Goal: Task Accomplishment & Management: Use online tool/utility

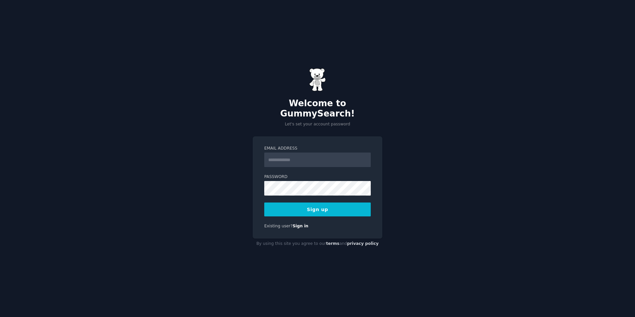
click at [298, 155] on input "Email Address" at bounding box center [317, 159] width 106 height 15
type input "**********"
click at [192, 175] on div "**********" at bounding box center [317, 158] width 635 height 317
click at [355, 153] on input "**********" at bounding box center [317, 159] width 106 height 15
click at [317, 204] on button "Sign up" at bounding box center [317, 209] width 106 height 14
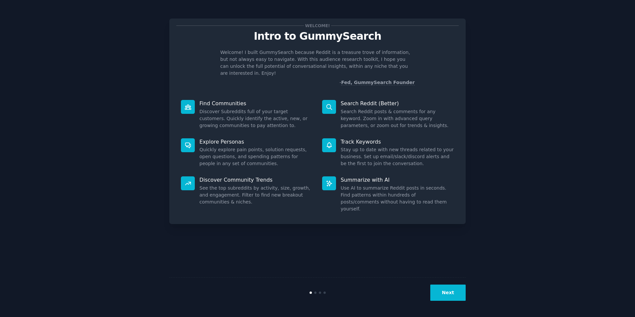
click at [454, 290] on button "Next" at bounding box center [447, 292] width 35 height 16
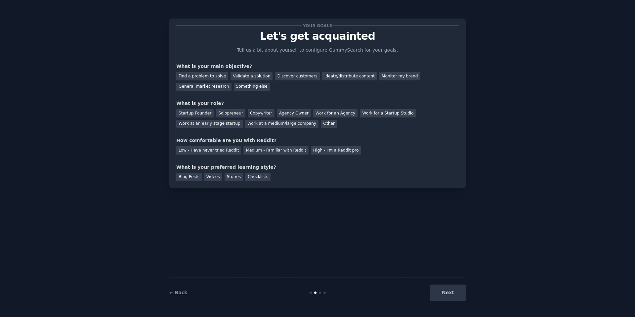
click at [451, 290] on div "Next" at bounding box center [416, 292] width 99 height 16
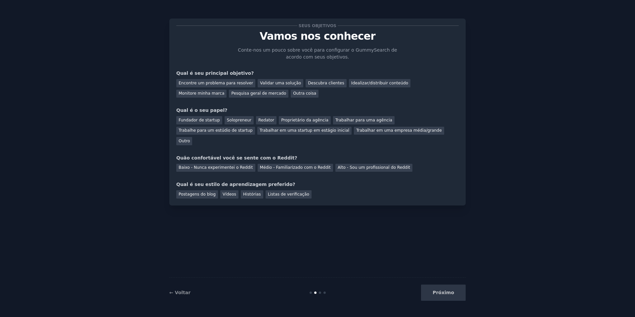
click at [191, 47] on div "Seus objetivos Vamos nos conhecer Conte-nos um pouco sobre você para configurar…" at bounding box center [317, 111] width 282 height 173
click at [219, 82] on font "Encontre um problema para resolver" at bounding box center [216, 83] width 74 height 5
click at [197, 118] on font "Fundador de startup" at bounding box center [199, 120] width 41 height 5
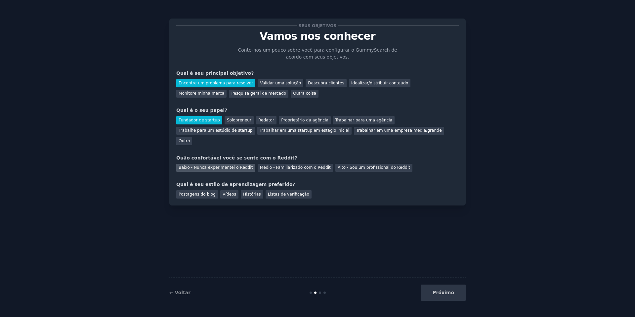
click at [223, 165] on font "Baixo - Nunca experimentei o Reddit" at bounding box center [216, 167] width 74 height 5
click at [224, 192] on font "Vídeos" at bounding box center [229, 194] width 14 height 5
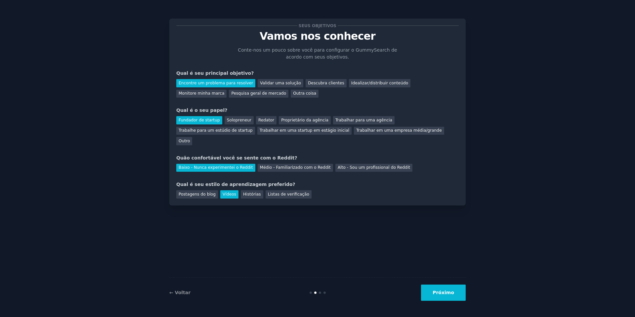
click at [450, 293] on font "Próximo" at bounding box center [442, 292] width 21 height 5
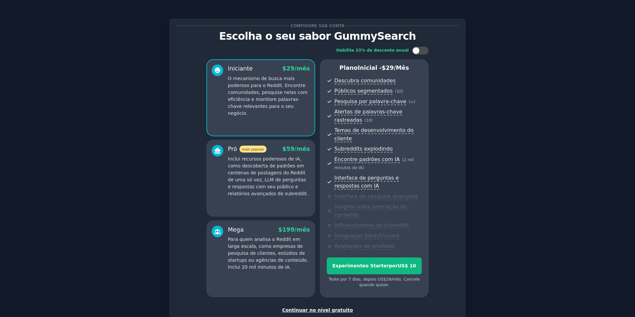
click at [320, 307] on font "Continuar no nível gratuito" at bounding box center [317, 309] width 71 height 5
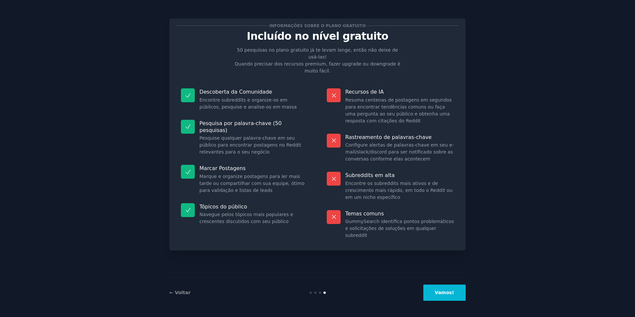
click at [447, 293] on font "Vamos!" at bounding box center [444, 292] width 19 height 5
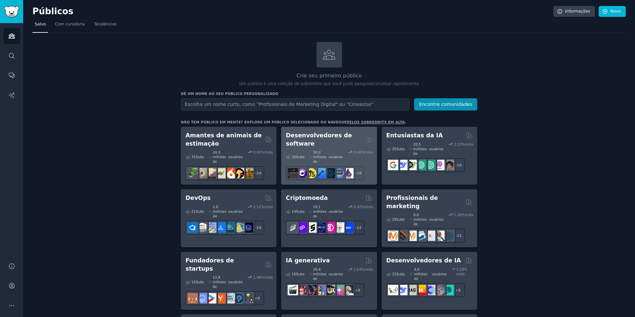
click at [325, 136] on font "Desenvolvedores de software" at bounding box center [319, 139] width 66 height 15
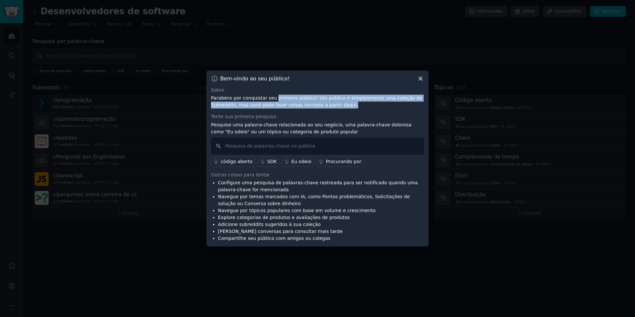
drag, startPoint x: 269, startPoint y: 100, endPoint x: 342, endPoint y: 105, distance: 73.2
click at [344, 105] on div "Sobre Parabéns por conquistar seu primeiro público! Um público é simplesmente u…" at bounding box center [317, 164] width 213 height 155
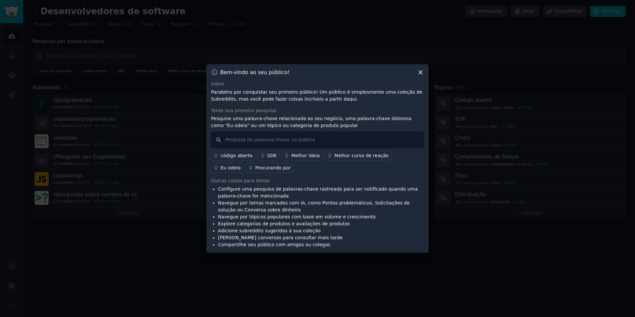
click at [419, 68] on div "Bem-vindo ao seu público! Sobre Parabéns por conquistar seu primeiro público! U…" at bounding box center [317, 158] width 222 height 188
click at [419, 74] on icon at bounding box center [420, 72] width 7 height 7
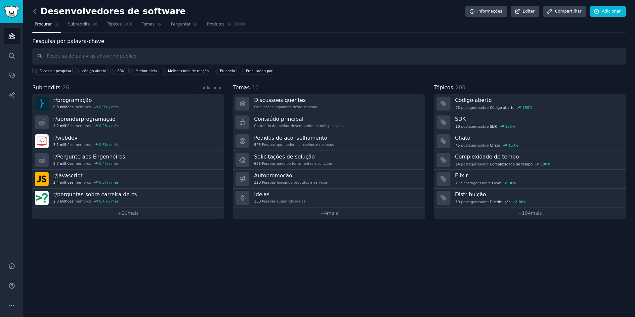
click at [34, 10] on icon at bounding box center [34, 11] width 7 height 7
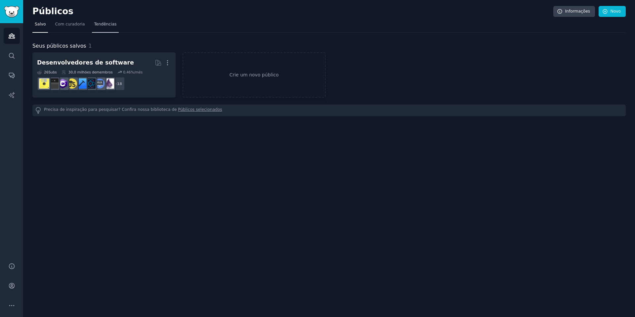
click at [99, 24] on font "Tendências" at bounding box center [105, 24] width 22 height 5
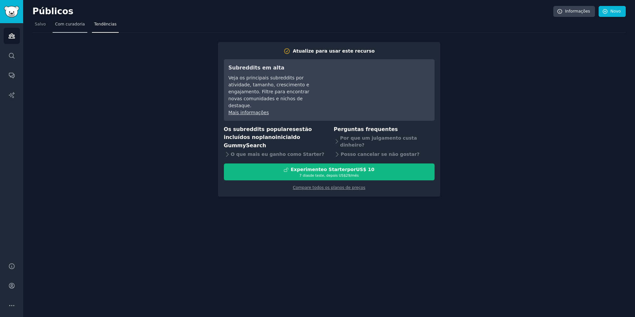
click at [83, 23] on link "Com curadoria" at bounding box center [70, 26] width 34 height 14
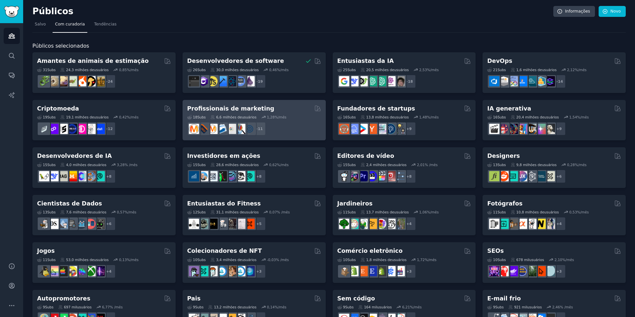
click at [234, 107] on font "Profissionais de marketing" at bounding box center [230, 108] width 87 height 7
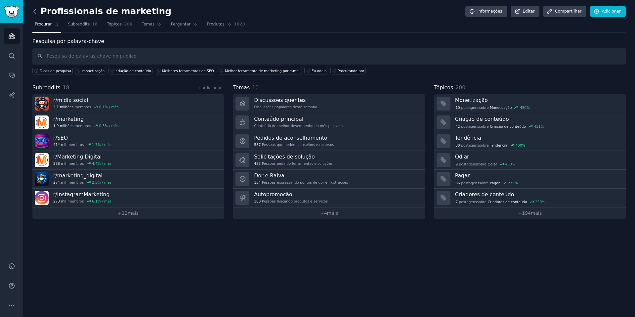
click at [34, 12] on icon at bounding box center [34, 11] width 7 height 7
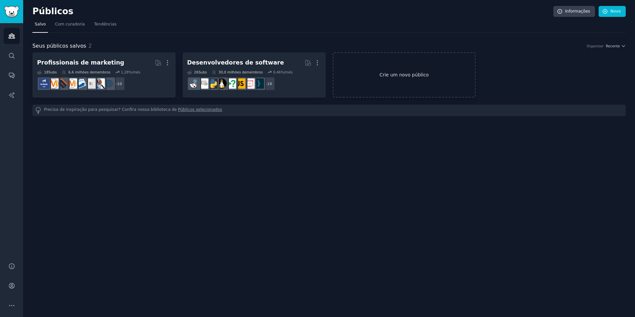
click at [390, 79] on link "Crie um novo público" at bounding box center [404, 74] width 143 height 45
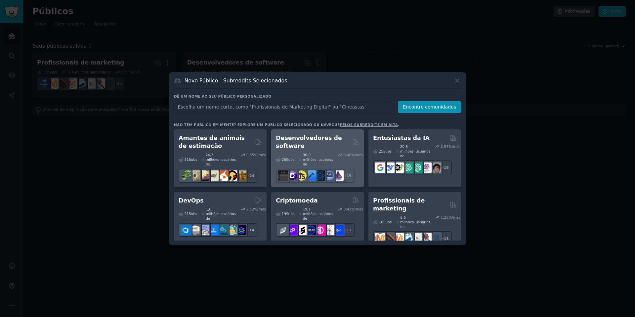
scroll to position [55, 0]
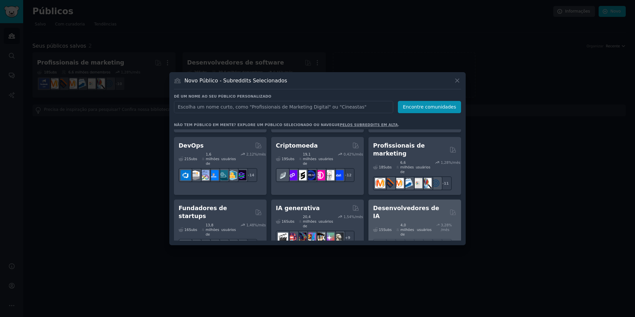
click at [394, 205] on font "Desenvolvedores de IA" at bounding box center [406, 212] width 66 height 15
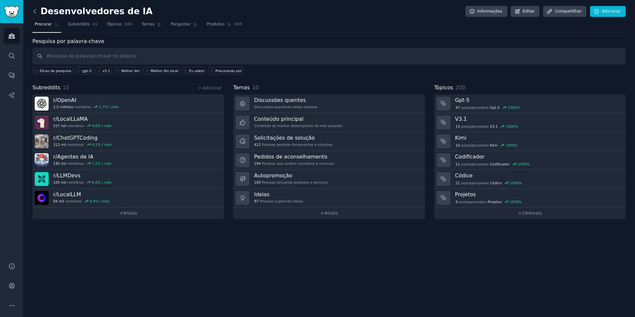
click at [37, 14] on icon at bounding box center [34, 11] width 7 height 7
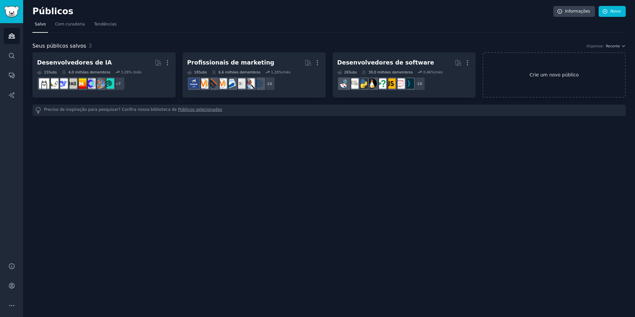
click at [574, 75] on font "Crie um novo público" at bounding box center [553, 74] width 49 height 5
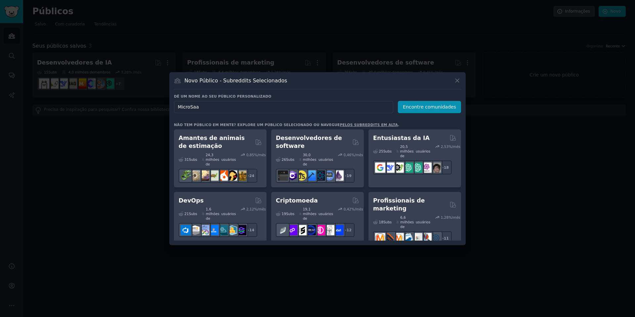
type input "MicroSaas"
click button "Encontre comunidades" at bounding box center [429, 107] width 63 height 12
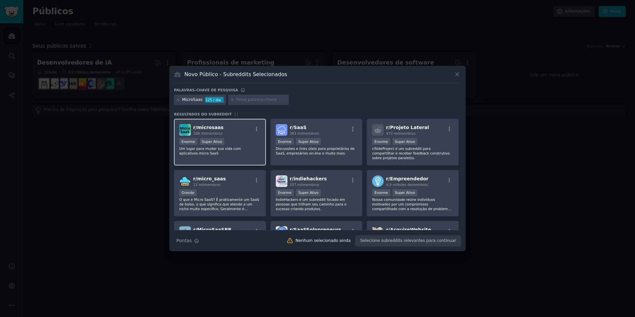
click at [236, 126] on div "r/ microsaas 108 mil membros" at bounding box center [219, 130] width 81 height 12
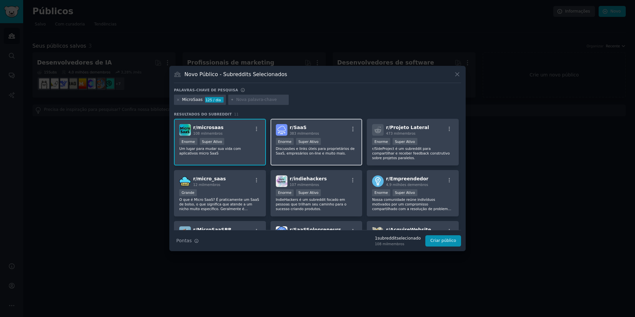
click at [310, 151] on font "Discussões e links úteis para proprietários de SaaS, empresários on-line e muit…" at bounding box center [315, 150] width 79 height 9
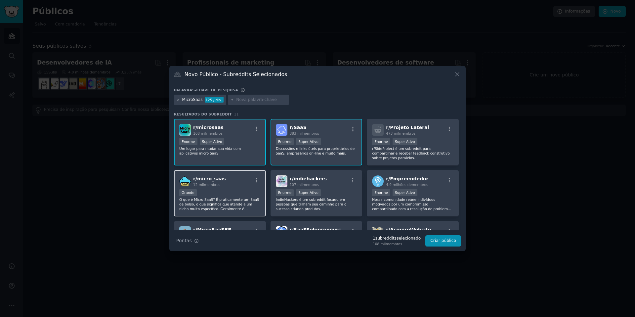
click at [223, 196] on div "Grande" at bounding box center [219, 193] width 81 height 8
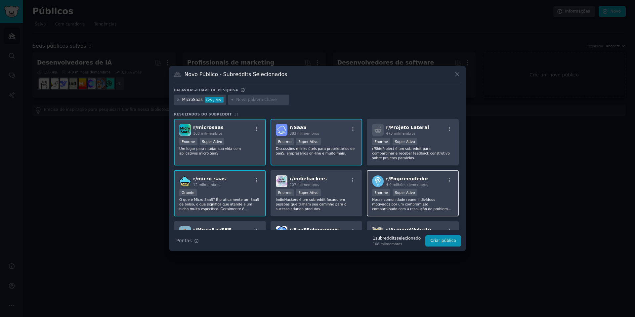
click at [434, 186] on div "r/ Empreendedor 4,9 milhões de membros" at bounding box center [412, 181] width 81 height 12
click at [433, 138] on div "r/ Projeto Lateral 473 mil membros Enorme Super Ativo r/SideProject é um subred…" at bounding box center [413, 142] width 92 height 47
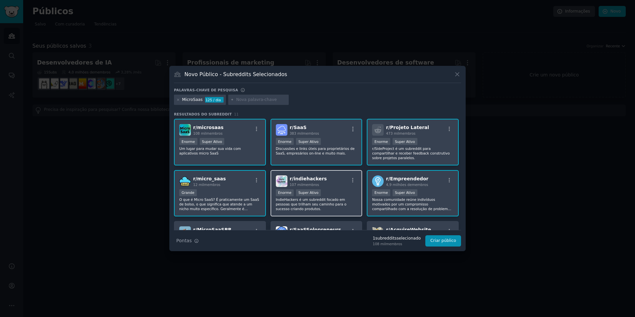
click at [338, 201] on font "IndieHackers é um subreddit focado em pessoas que trilham seu caminho para o su…" at bounding box center [311, 203] width 71 height 13
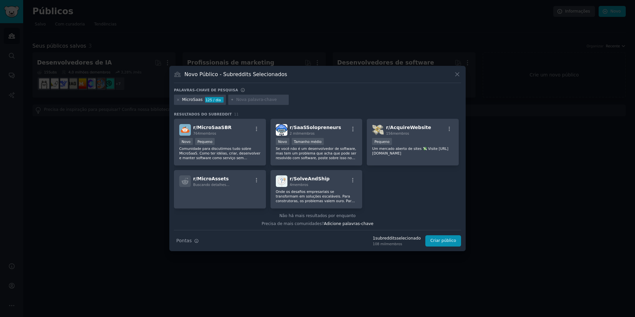
scroll to position [103, 0]
click at [402, 145] on font "Um mercado aberto de sites 💸 Visite [URL][DOMAIN_NAME]" at bounding box center [410, 149] width 76 height 9
click at [327, 153] on font "Se você não é um desenvolvedor de software, mas tem um problema que acha que po…" at bounding box center [316, 177] width 81 height 64
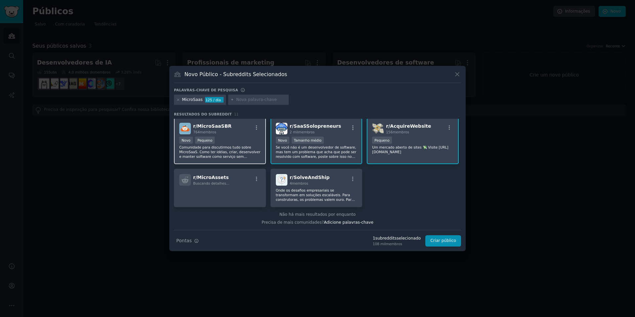
click at [225, 151] on font "Comunidade para discutirmos tudo sobre MicroSaaS. Como ter idéias, criar, desen…" at bounding box center [219, 156] width 81 height 22
click at [224, 182] on div "r/ MicroAssets Buscando detalhes..." at bounding box center [219, 180] width 81 height 12
click at [319, 191] on font "Onde os desafios empresariais se transformam em soluções escaláveis. Para const…" at bounding box center [315, 199] width 79 height 22
click at [446, 242] on font "Criar público" at bounding box center [443, 240] width 26 height 5
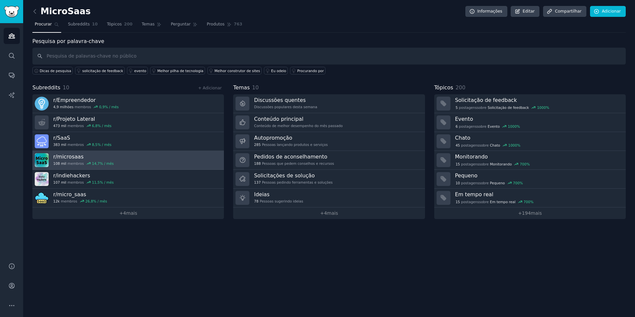
click at [139, 160] on link "r/ microsaas 108 mil membros 14,7 % / mês" at bounding box center [127, 160] width 191 height 19
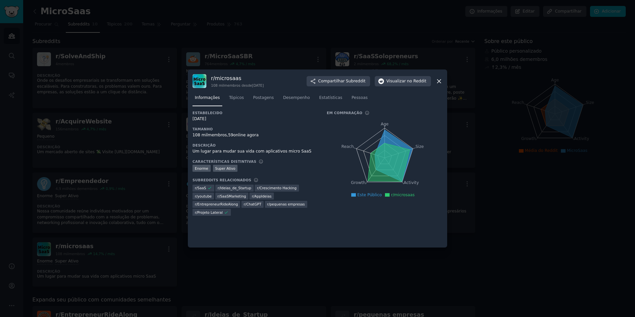
click at [438, 78] on icon at bounding box center [438, 81] width 7 height 7
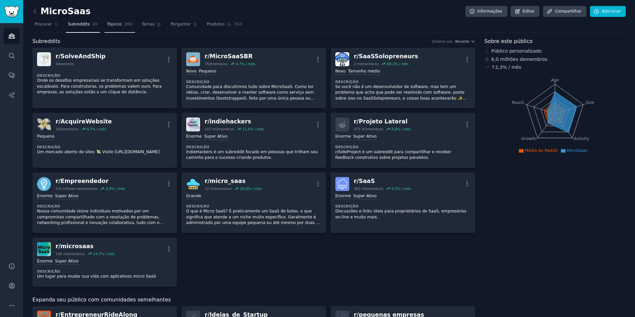
click at [108, 25] on font "Tópicos" at bounding box center [114, 24] width 15 height 5
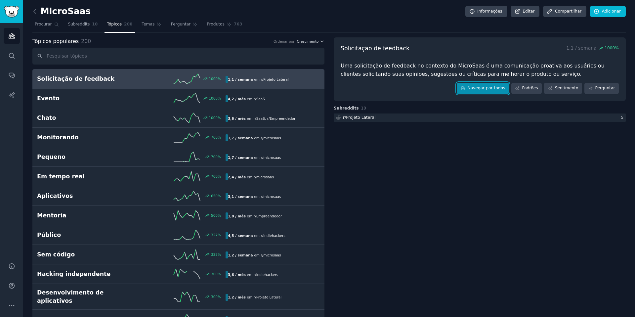
click at [495, 86] on font "Navegar por todos" at bounding box center [486, 88] width 38 height 5
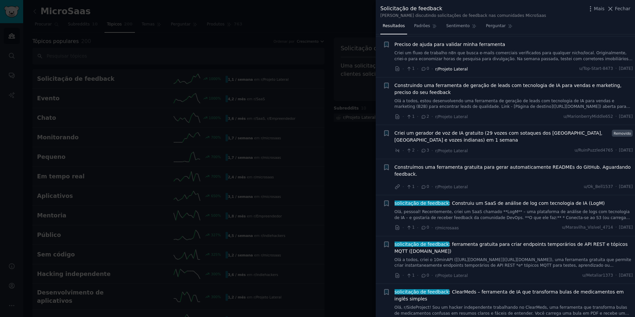
scroll to position [99, 0]
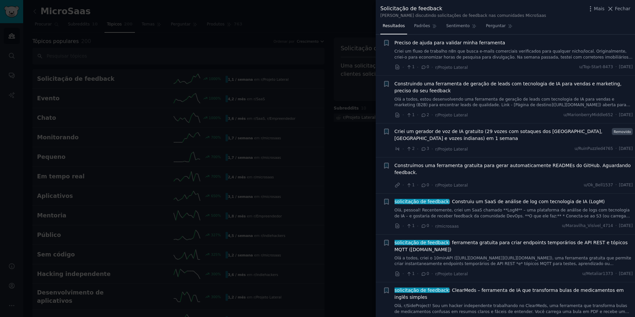
click at [573, 56] on font "Criei um fluxo de trabalho n8n que busca e-mails comerciais verificados para qu…" at bounding box center [513, 60] width 238 height 22
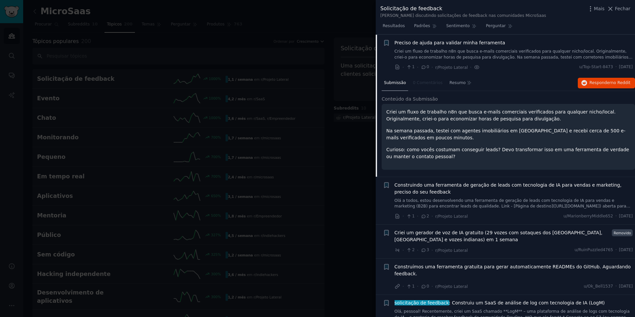
scroll to position [99, 0]
click at [320, 79] on div at bounding box center [317, 158] width 635 height 317
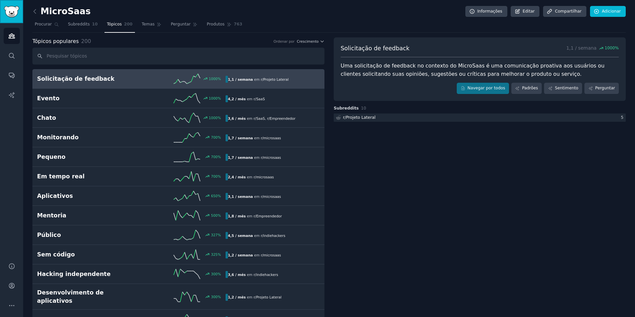
click at [11, 12] on img "Barra lateral" at bounding box center [11, 12] width 15 height 12
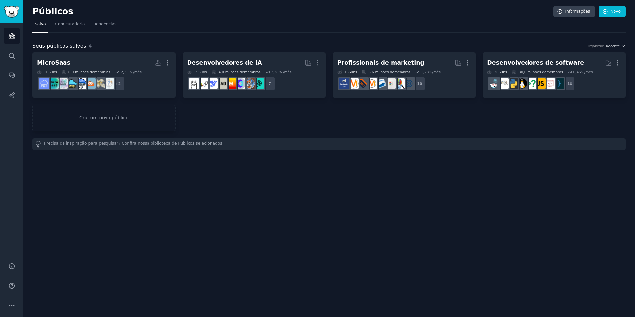
drag, startPoint x: 621, startPoint y: 0, endPoint x: 448, endPoint y: 176, distance: 246.6
click at [448, 176] on div "Públicos Informações Novo Salvo Com curadoria Tendências Seus públicos salvos 4…" at bounding box center [329, 158] width 612 height 317
click at [520, 185] on div "Públicos Informações Novo Salvo Com curadoria Tendências Seus públicos salvos 4…" at bounding box center [329, 158] width 612 height 317
click at [111, 127] on link "Crie um novo público" at bounding box center [103, 117] width 143 height 27
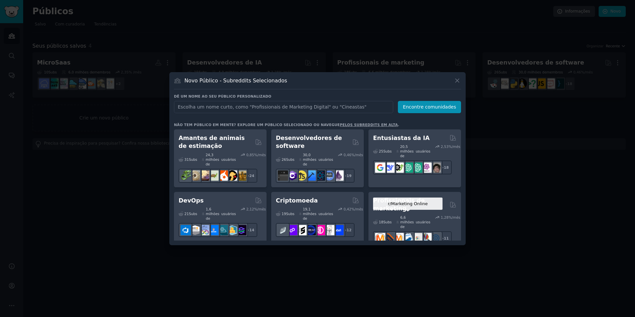
scroll to position [110, 0]
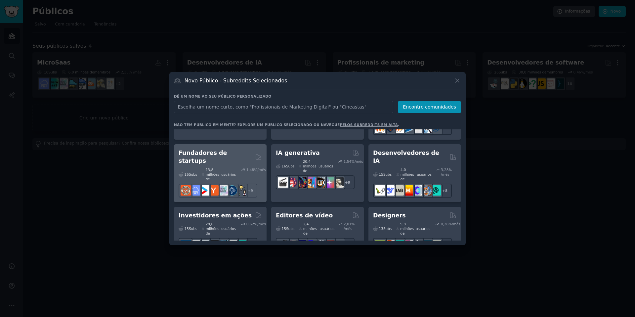
click at [227, 149] on font "Fundadores de startups" at bounding box center [203, 156] width 48 height 15
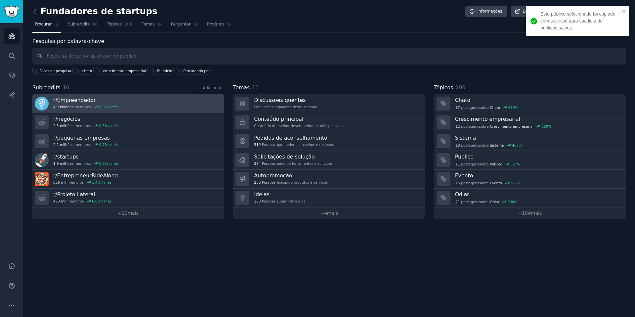
click at [115, 101] on link "r/ Empreendedor 4,9 milhões membros 0,9 % / mês" at bounding box center [127, 103] width 191 height 19
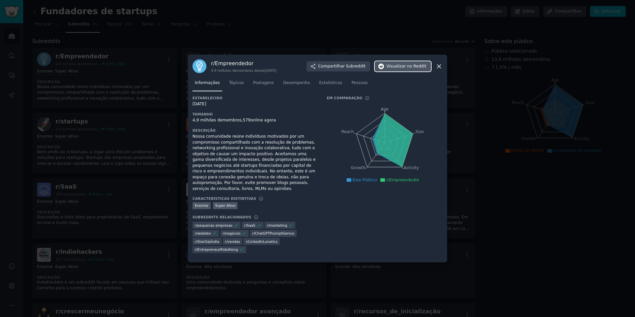
click at [417, 68] on font "no Reddit" at bounding box center [416, 66] width 19 height 5
click at [63, 0] on div at bounding box center [317, 158] width 635 height 317
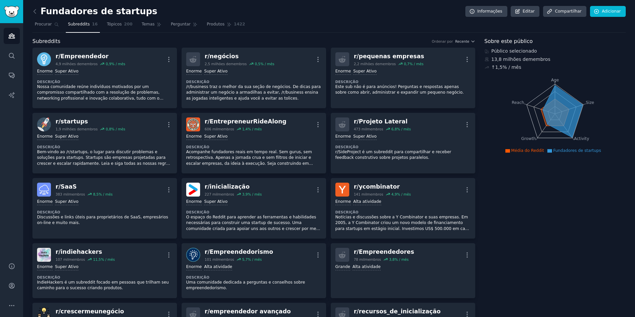
click at [83, 12] on font "Fundadores de startups" at bounding box center [99, 11] width 117 height 10
click at [0, 10] on link "Barra lateral" at bounding box center [11, 11] width 23 height 23
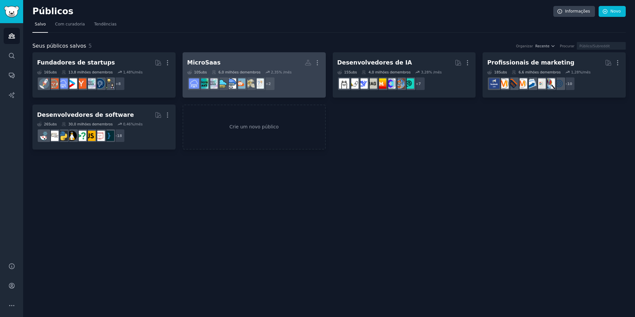
click at [253, 59] on h2 "MicroSaas Mais" at bounding box center [254, 63] width 134 height 12
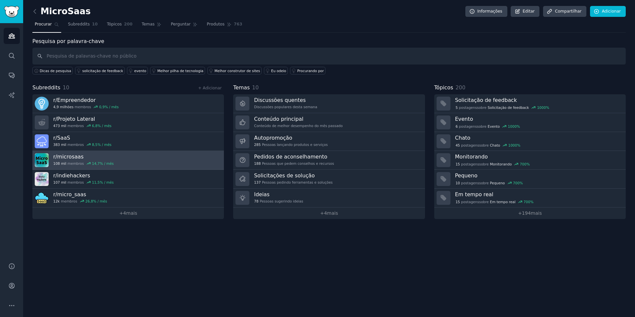
click at [93, 155] on h3 "r/ microsaas" at bounding box center [83, 156] width 60 height 7
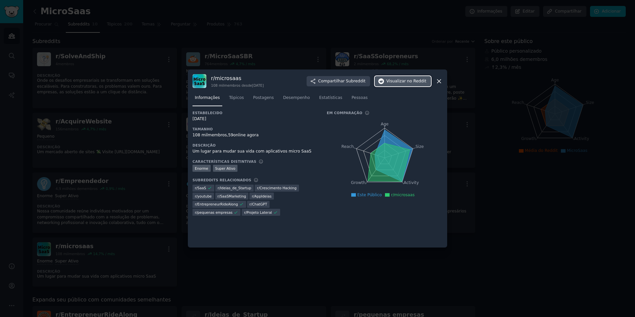
click at [407, 85] on button "Visualizar no Reddit" at bounding box center [403, 81] width 56 height 11
click at [178, 9] on div at bounding box center [317, 158] width 635 height 317
